Goal: Task Accomplishment & Management: Manage account settings

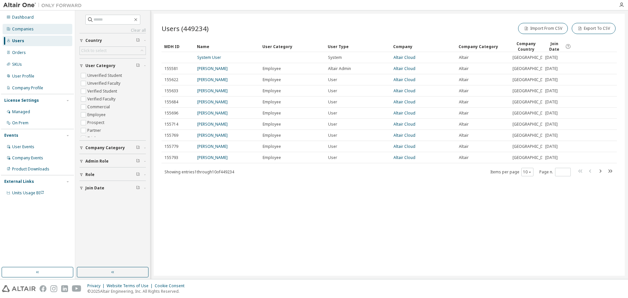
click at [23, 32] on div "Companies" at bounding box center [38, 29] width 70 height 10
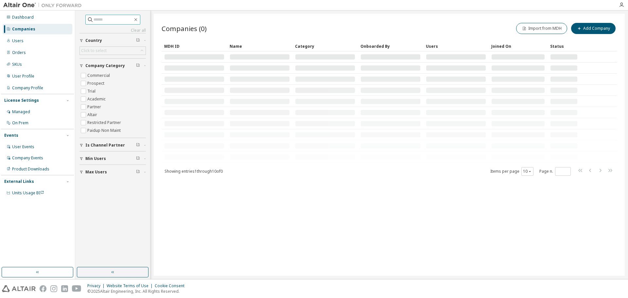
click at [106, 21] on input "text" at bounding box center [113, 19] width 39 height 7
type input "*****"
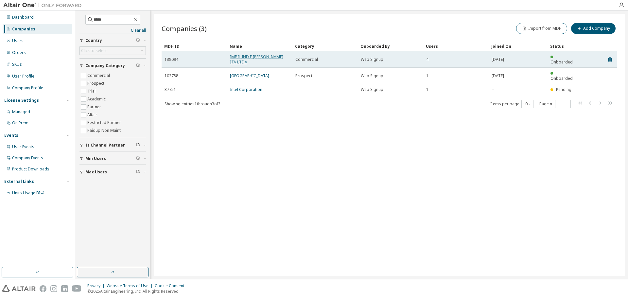
click at [262, 62] on link "IMBIL IND E [PERSON_NAME] ITA LTDA" at bounding box center [256, 59] width 53 height 11
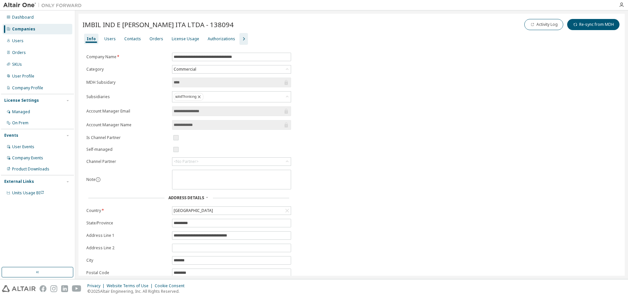
click at [239, 34] on button "button" at bounding box center [243, 39] width 9 height 12
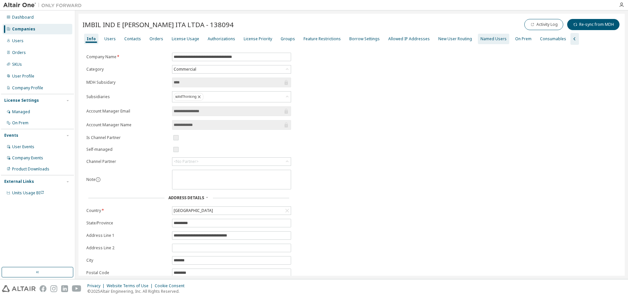
click at [478, 39] on div "Named Users" at bounding box center [493, 39] width 31 height 10
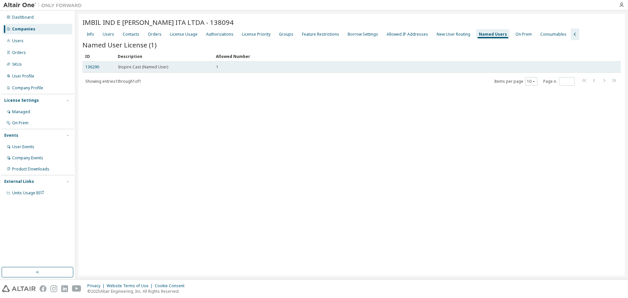
click at [153, 66] on span "Inspire Cast (Named User)" at bounding box center [143, 66] width 50 height 5
click at [88, 64] on link "136290" at bounding box center [92, 67] width 14 height 6
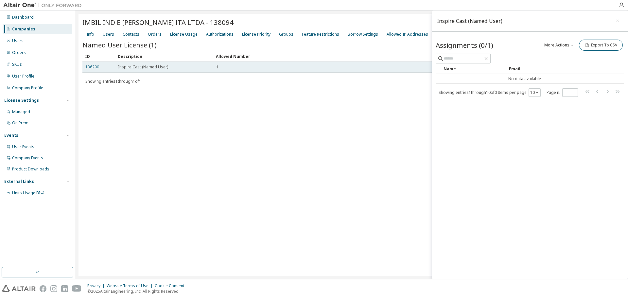
click at [88, 67] on link "136290" at bounding box center [92, 67] width 14 height 6
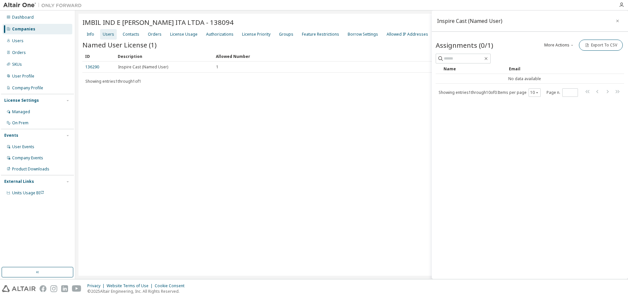
click at [109, 36] on div "Users" at bounding box center [108, 34] width 11 height 5
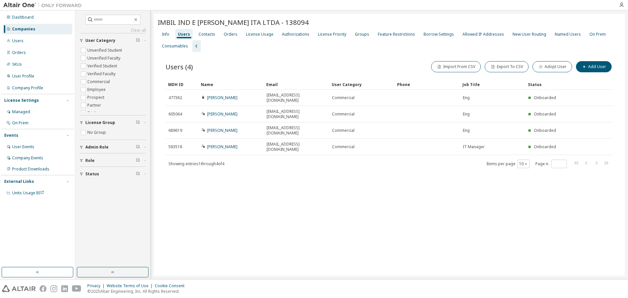
click at [244, 186] on div "IMBIL IND E [PERSON_NAME] ITA LTDA - 138094 Clear Load Save Save As Field Opera…" at bounding box center [389, 145] width 471 height 262
click at [555, 36] on div "Named Users" at bounding box center [568, 34] width 26 height 5
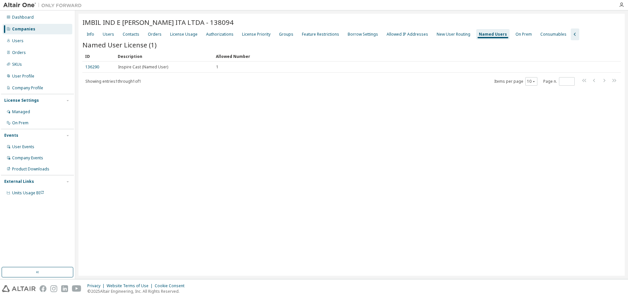
click at [242, 111] on div "IMBIL IND E [PERSON_NAME] ITA LTDA - 138094 Clear Load Save Save As Field Opera…" at bounding box center [352, 145] width 546 height 262
click at [347, 123] on div "IMBIL IND E [PERSON_NAME] ITA LTDA - 138094 Clear Load Save Save As Field Opera…" at bounding box center [352, 145] width 546 height 262
click at [114, 32] on div "Users" at bounding box center [108, 34] width 17 height 10
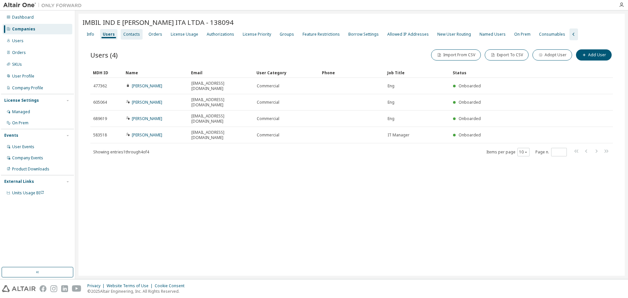
click at [124, 31] on div "Contacts" at bounding box center [132, 34] width 22 height 10
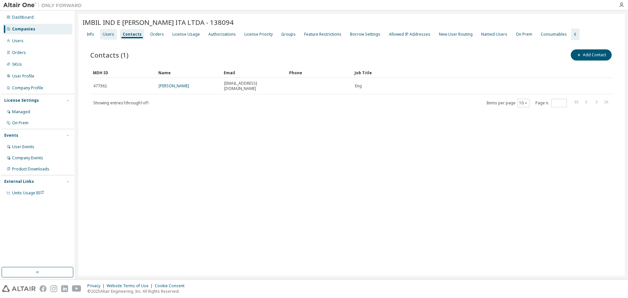
click at [114, 35] on div "Users" at bounding box center [108, 34] width 17 height 10
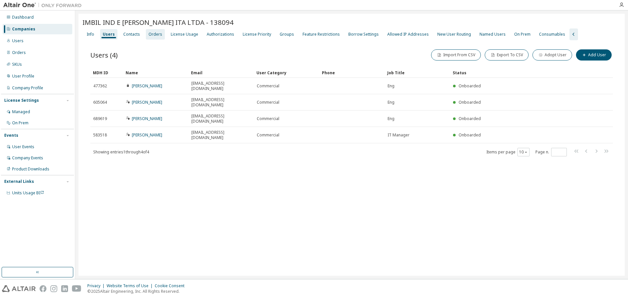
click at [162, 35] on div "Orders" at bounding box center [155, 34] width 19 height 10
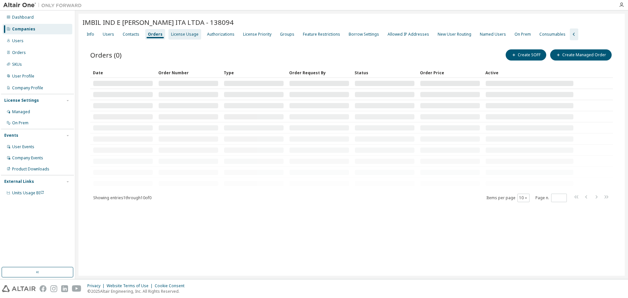
click at [179, 33] on div "License Usage" at bounding box center [184, 34] width 27 height 5
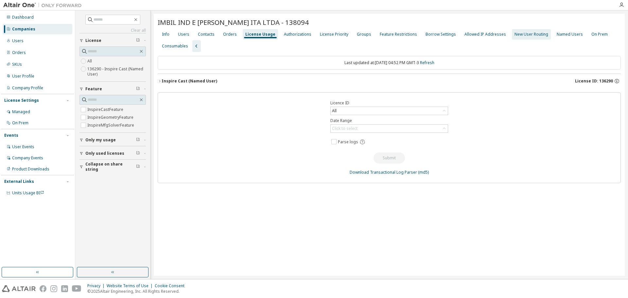
click at [516, 38] on div "New User Routing" at bounding box center [531, 34] width 39 height 10
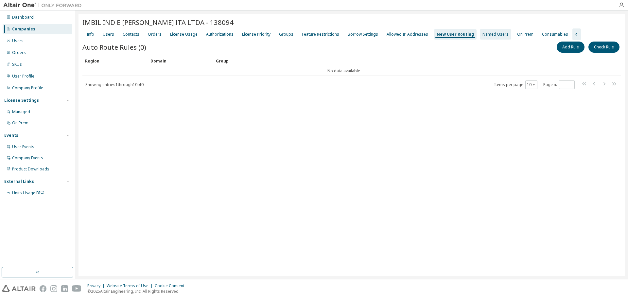
click at [497, 36] on div "Named Users" at bounding box center [495, 34] width 31 height 10
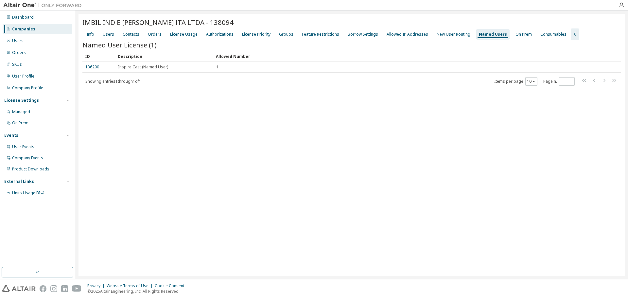
click at [229, 90] on div "IMBIL IND E [PERSON_NAME] ITA LTDA - 138094 Clear Load Save Save As Field Opera…" at bounding box center [352, 145] width 546 height 262
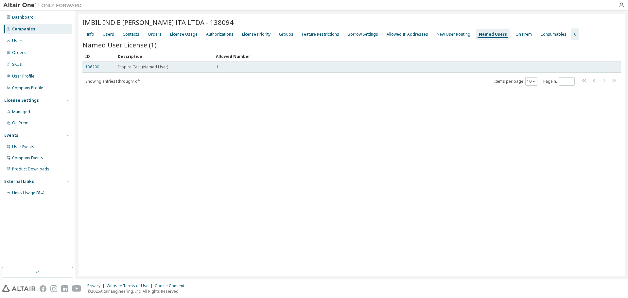
click at [86, 66] on link "136290" at bounding box center [92, 67] width 14 height 6
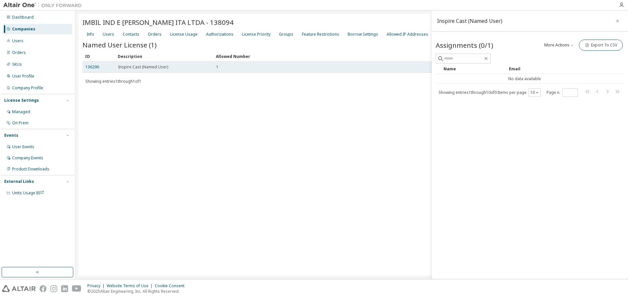
click at [100, 68] on div "136290" at bounding box center [98, 66] width 27 height 5
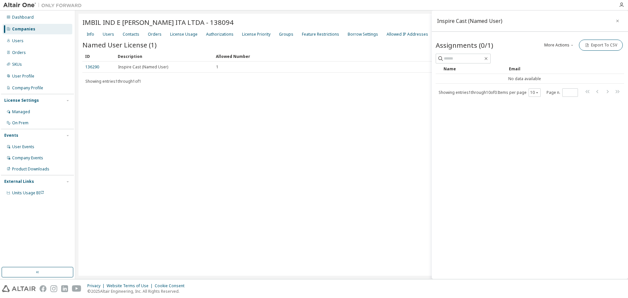
click at [308, 119] on div "IMBIL IND E [PERSON_NAME] ITA LTDA - 138094 Clear Load Save Save As Field Opera…" at bounding box center [352, 145] width 546 height 262
click at [345, 102] on div "IMBIL IND E [PERSON_NAME] ITA LTDA - 138094 Clear Load Save Save As Field Opera…" at bounding box center [352, 145] width 546 height 262
click at [474, 55] on input "text" at bounding box center [463, 58] width 39 height 7
click at [480, 48] on span "Assignments (0/1)" at bounding box center [465, 45] width 58 height 9
click at [471, 24] on div "Inspire Cast (Named User)" at bounding box center [469, 20] width 65 height 5
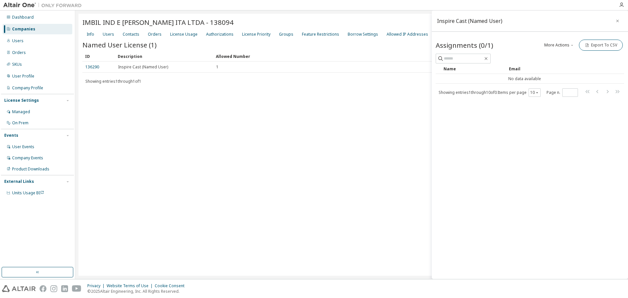
click at [568, 49] on button "More Actions" at bounding box center [559, 45] width 31 height 11
click at [560, 53] on div "Add" at bounding box center [567, 56] width 41 height 9
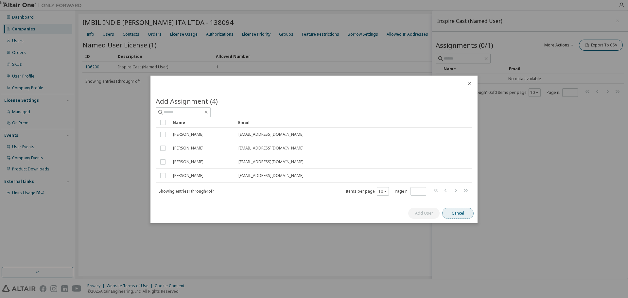
click at [460, 213] on button "Cancel" at bounding box center [457, 213] width 31 height 11
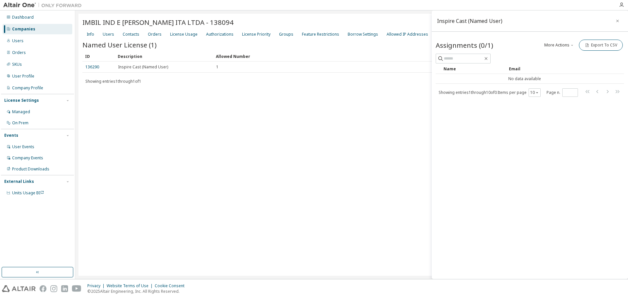
click at [502, 177] on div "Inspire Cast (Named User) Assignments (0/1) More Actions Add Import From CSV Ex…" at bounding box center [530, 144] width 196 height 269
